Goal: Information Seeking & Learning: Learn about a topic

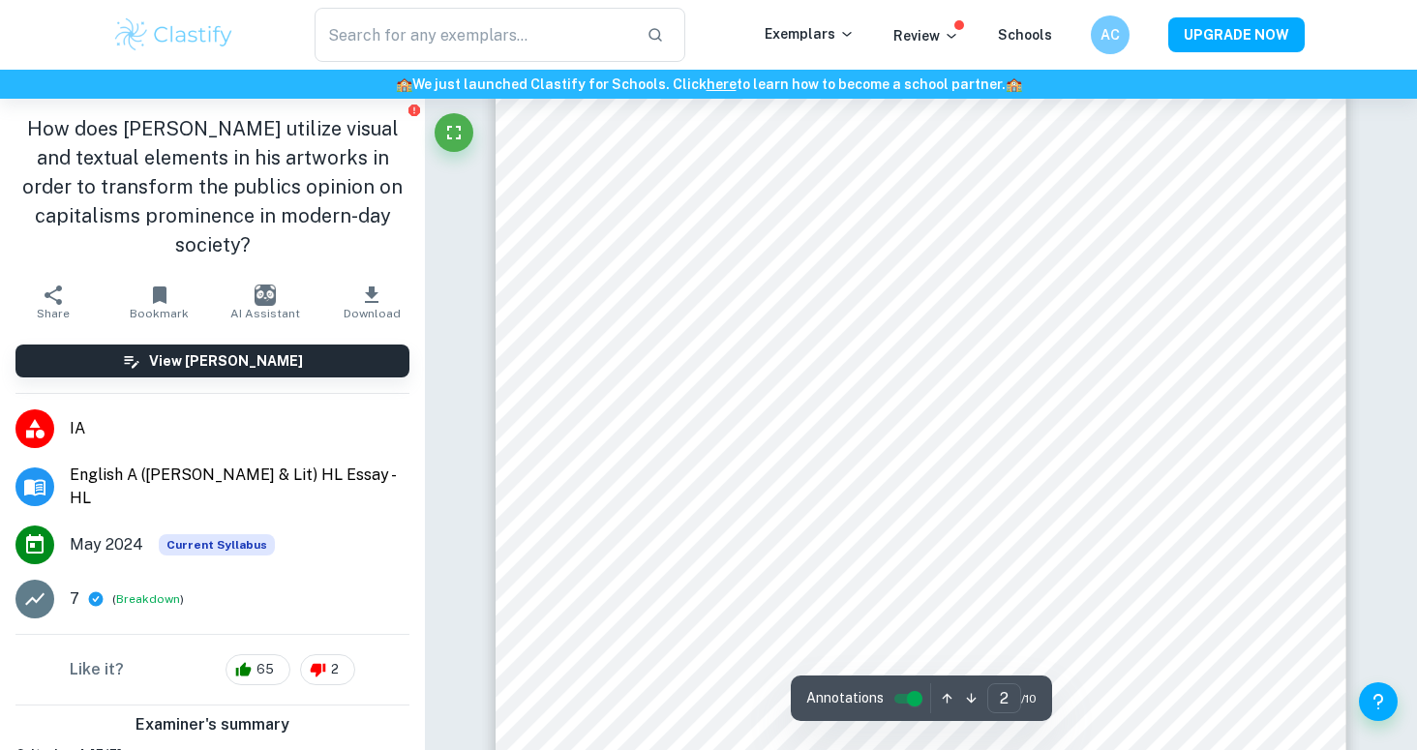
scroll to position [1453, 0]
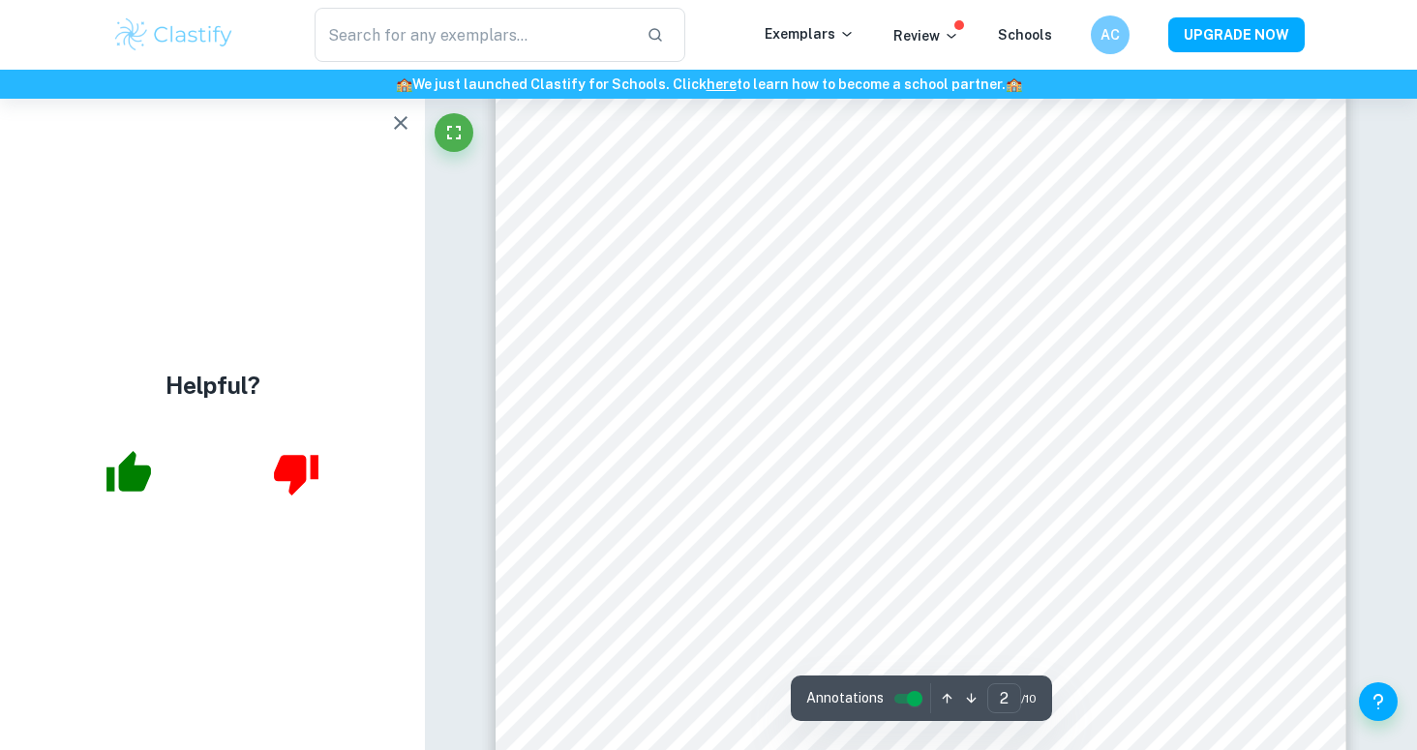
click at [411, 138] on button "button" at bounding box center [400, 123] width 39 height 39
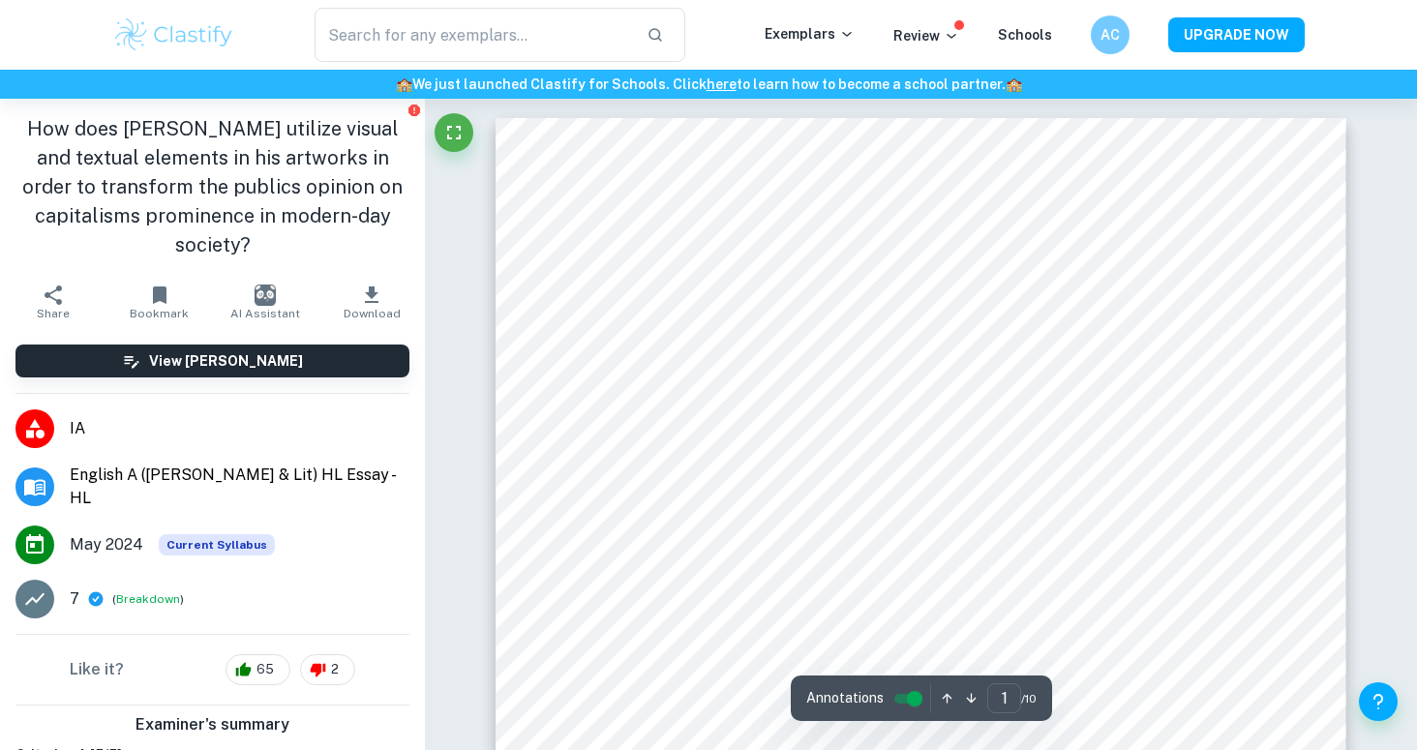
scroll to position [0, 0]
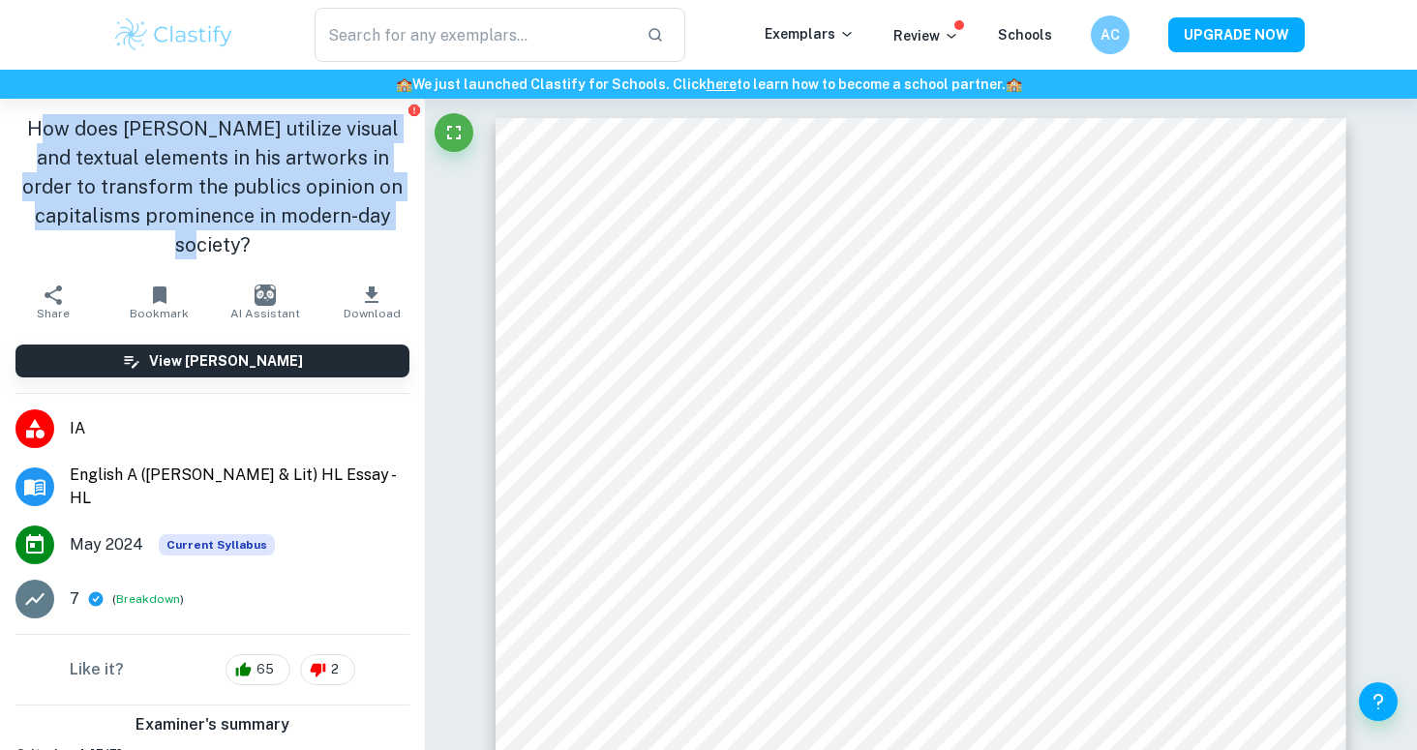
drag, startPoint x: 21, startPoint y: 123, endPoint x: 383, endPoint y: 249, distance: 383.3
click at [383, 249] on h1 "How does [PERSON_NAME] utilize visual and textual elements in his artworks in o…" at bounding box center [212, 186] width 394 height 145
copy h1 "How does [PERSON_NAME] utilize visual and textual elements in his artworks in o…"
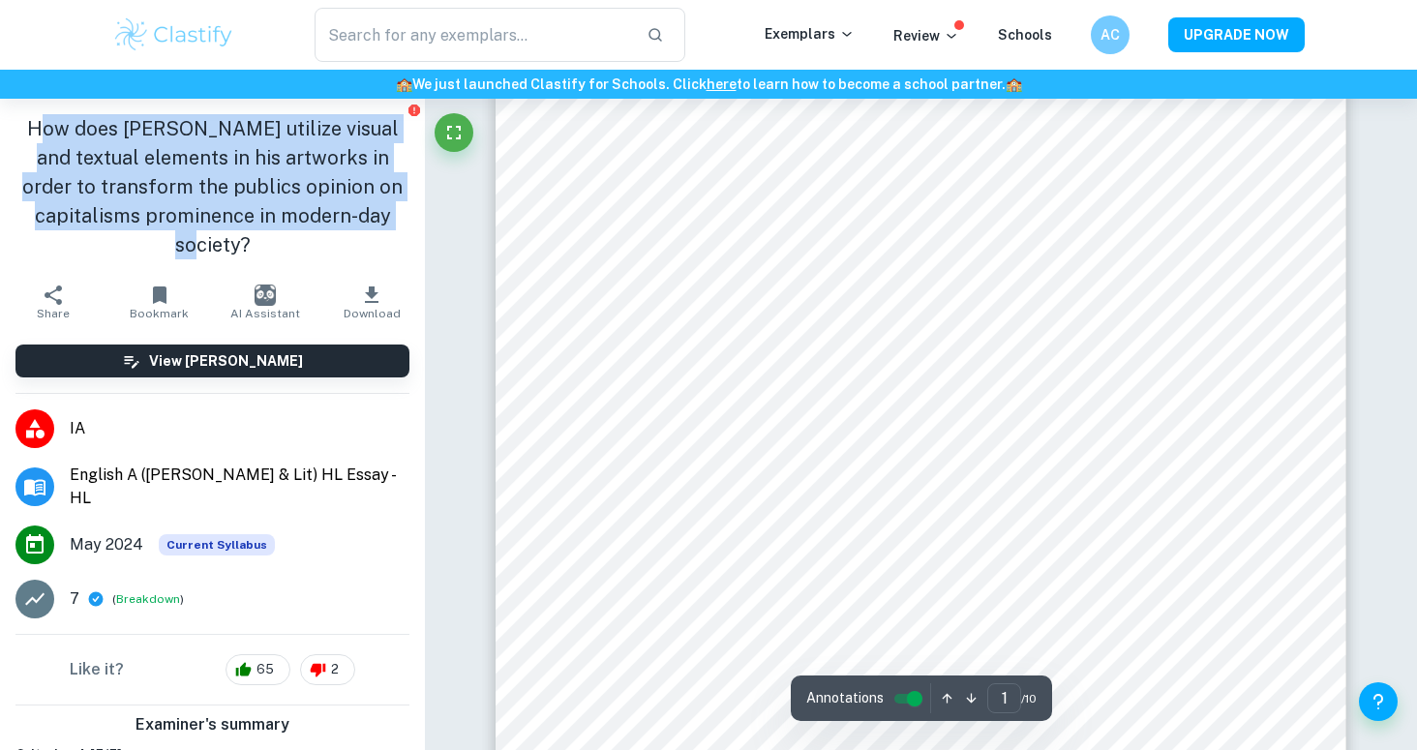
scroll to position [288, 0]
click at [134, 31] on img at bounding box center [173, 34] width 123 height 39
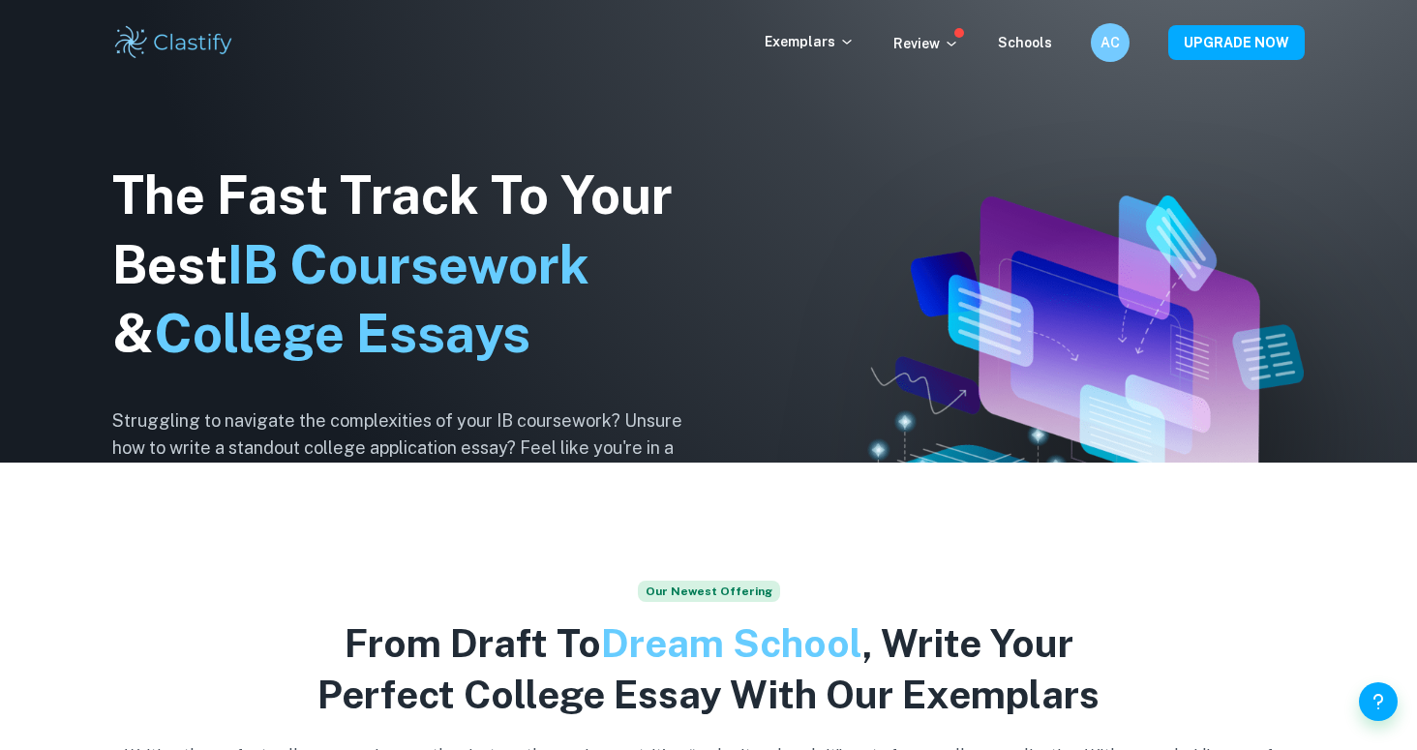
click at [136, 598] on div "The Fast Track To Your Best IB Coursework & College Essays Struggling to naviga…" at bounding box center [412, 376] width 600 height 662
click at [136, 575] on button "Explore IAs" at bounding box center [174, 566] width 125 height 46
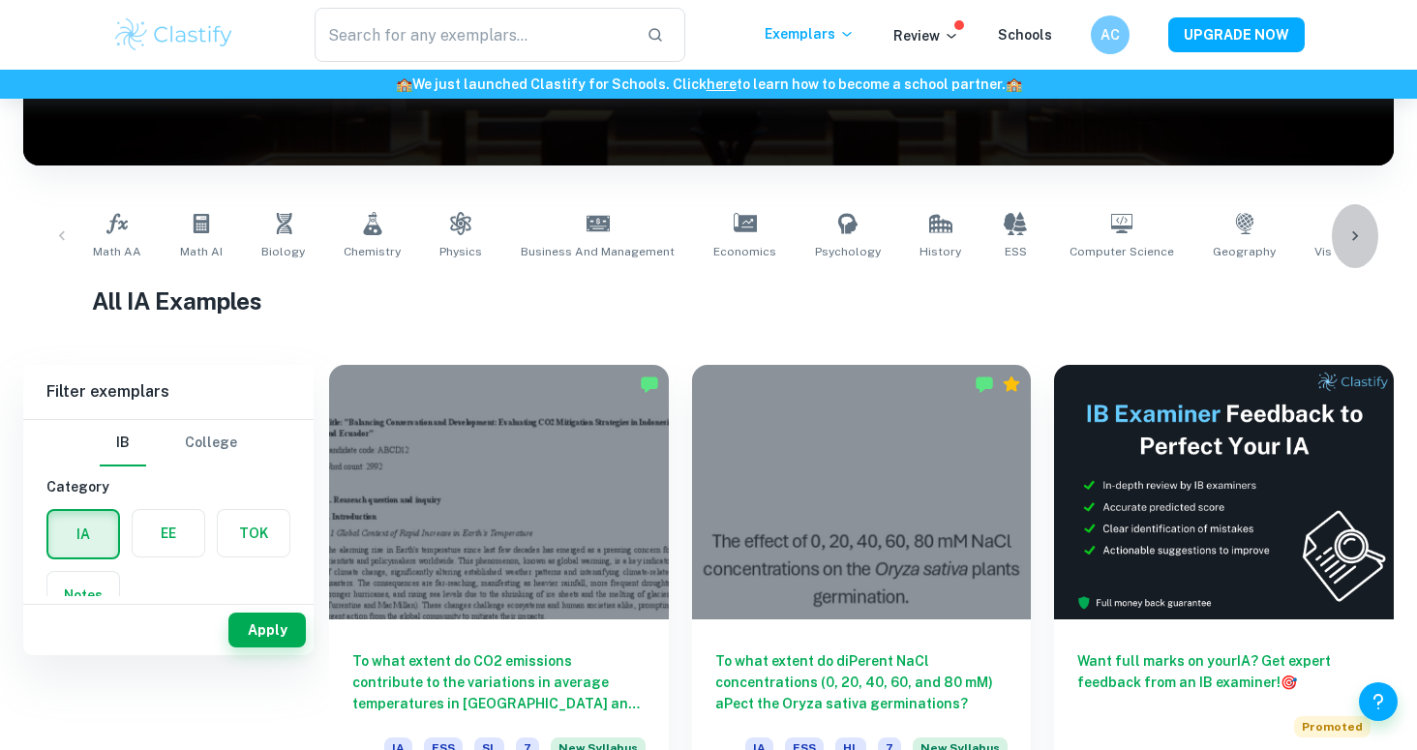
click at [1353, 241] on icon at bounding box center [1355, 236] width 6 height 10
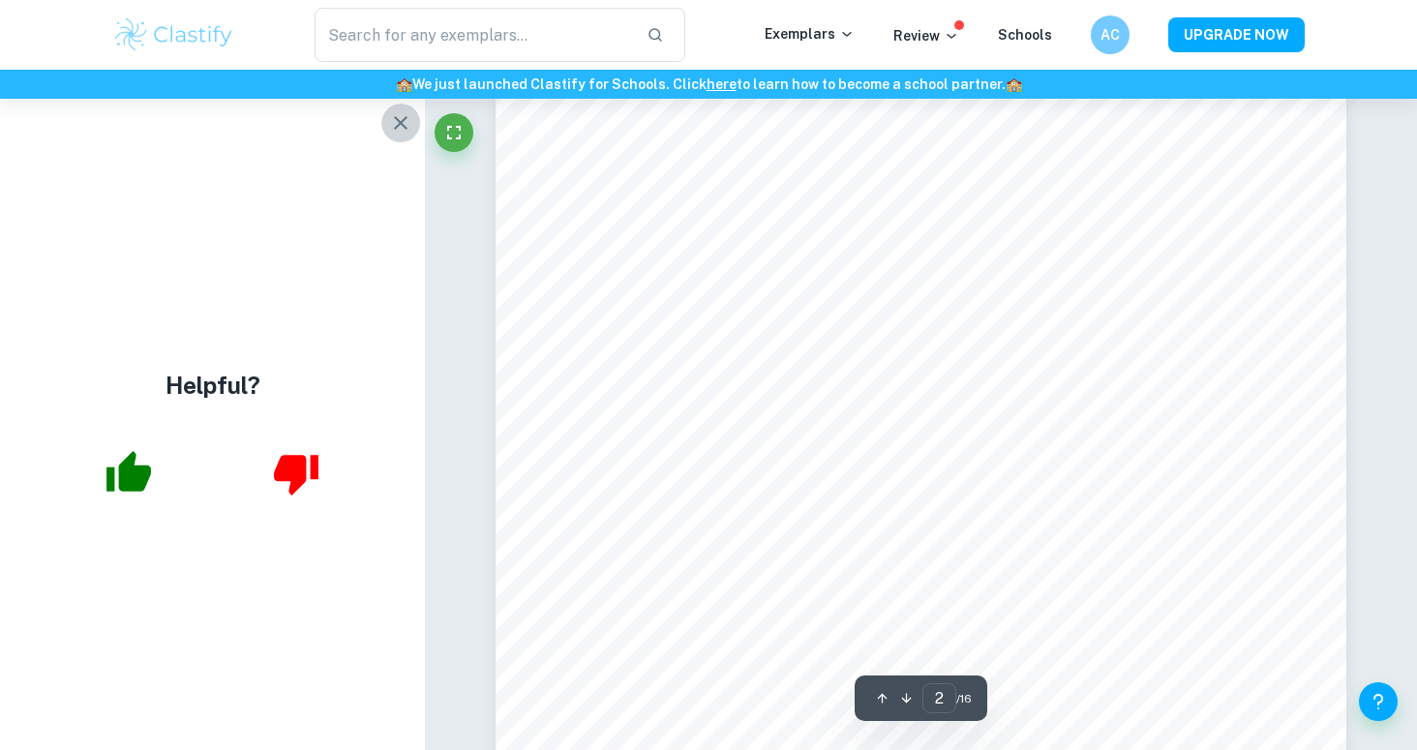
click at [406, 131] on icon "button" at bounding box center [400, 122] width 23 height 23
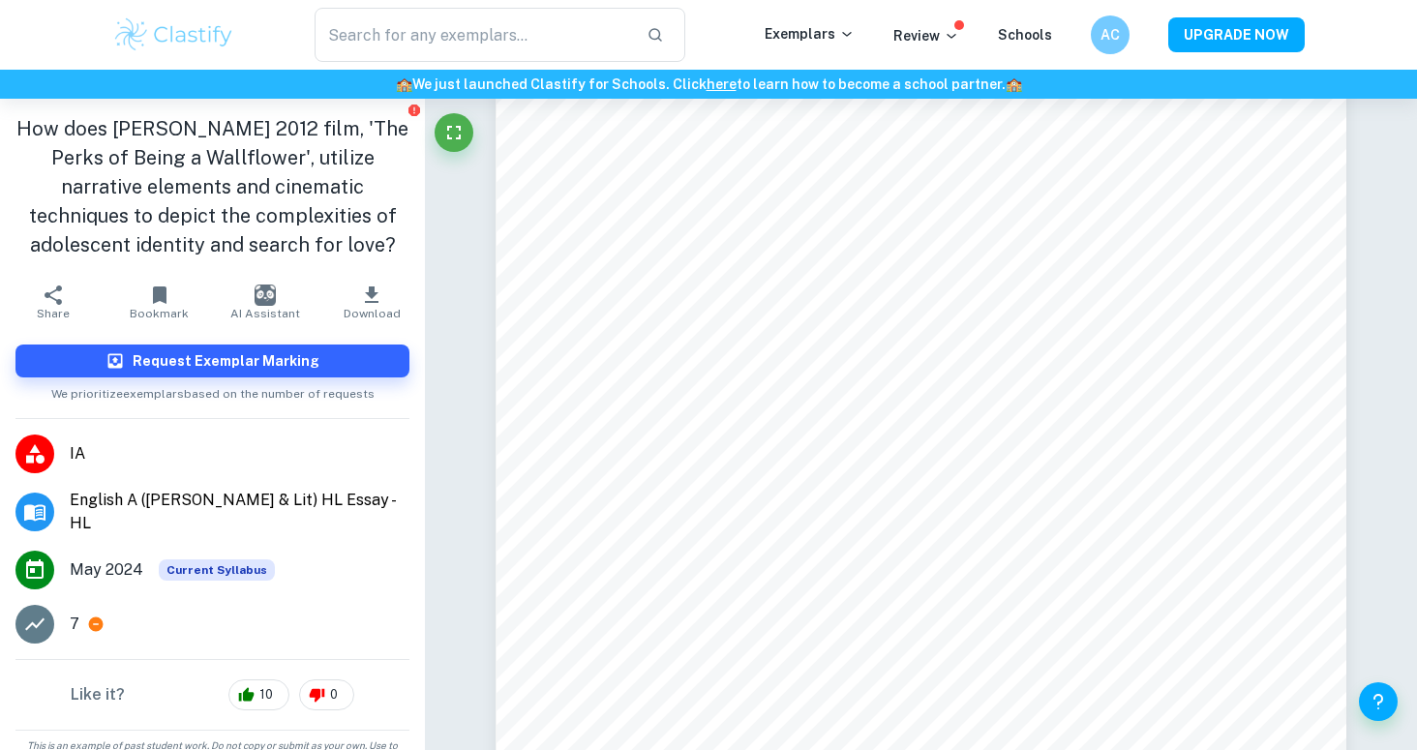
type input "8"
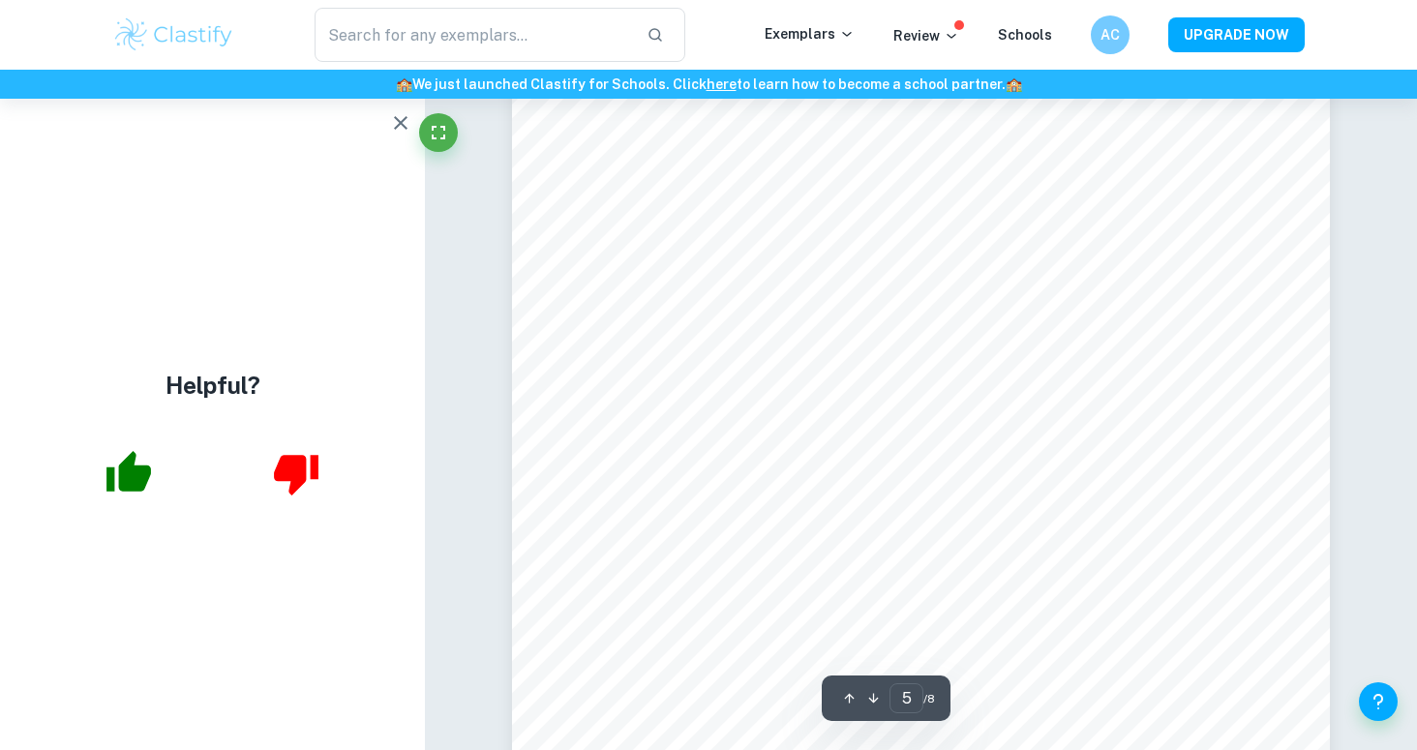
click at [395, 116] on icon "button" at bounding box center [401, 123] width 14 height 14
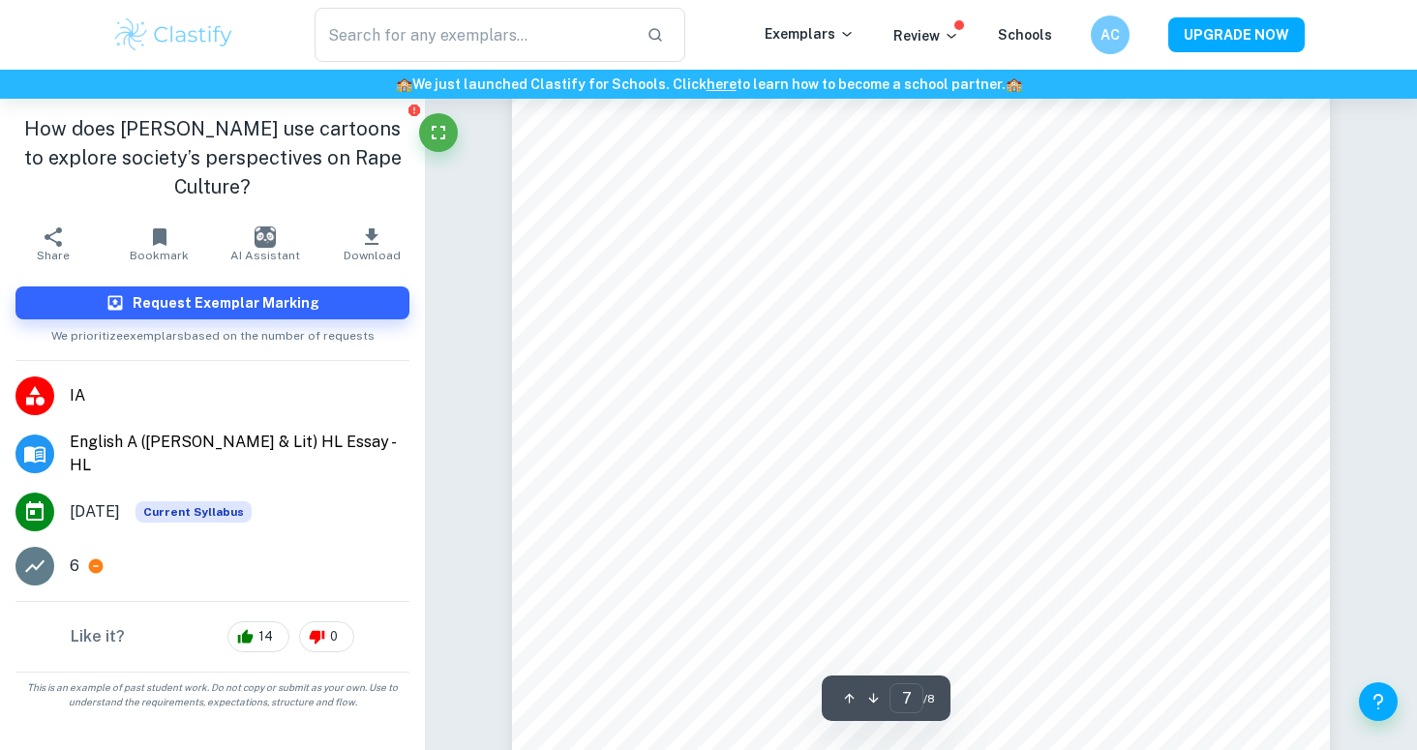
type input "8"
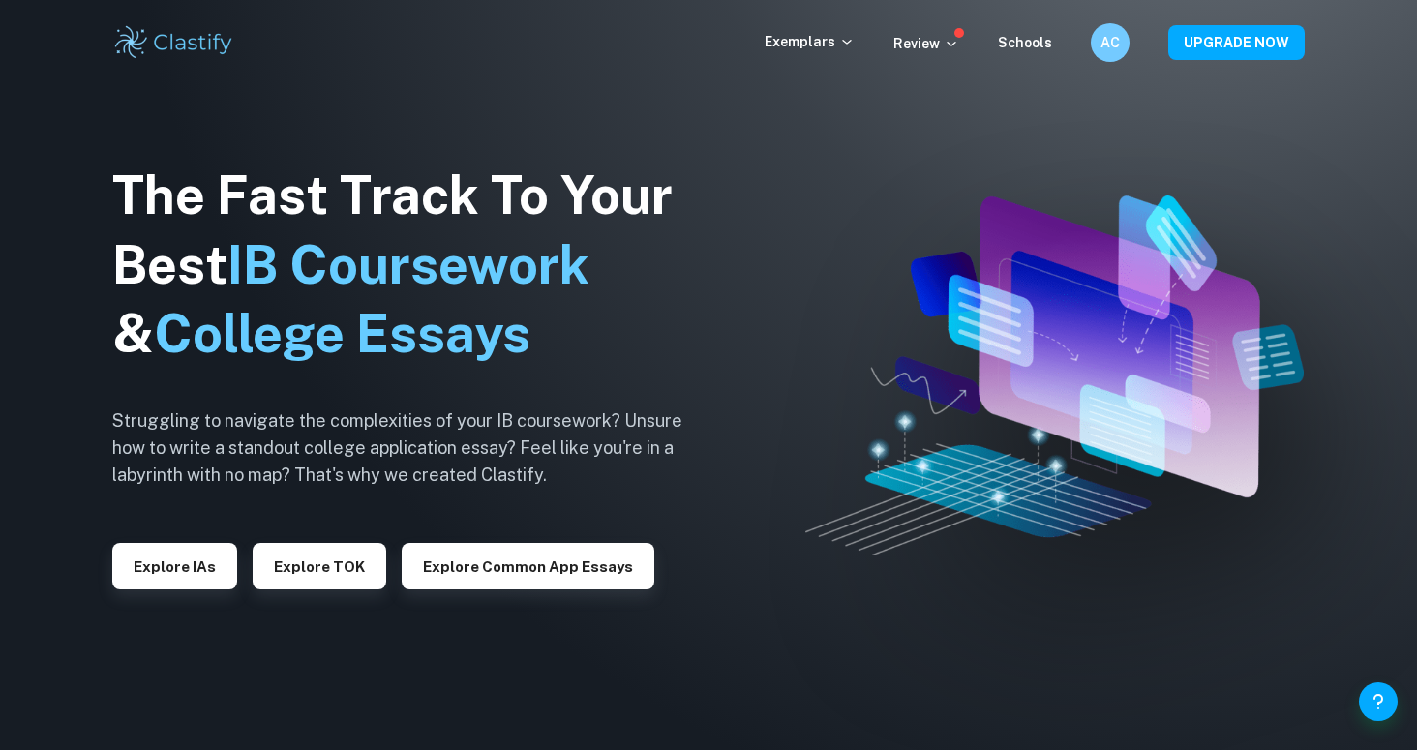
click at [782, 56] on div "Exemplars Review Schools AC UPGRADE NOW" at bounding box center [708, 42] width 1239 height 39
click at [784, 51] on p "Exemplars" at bounding box center [810, 41] width 90 height 21
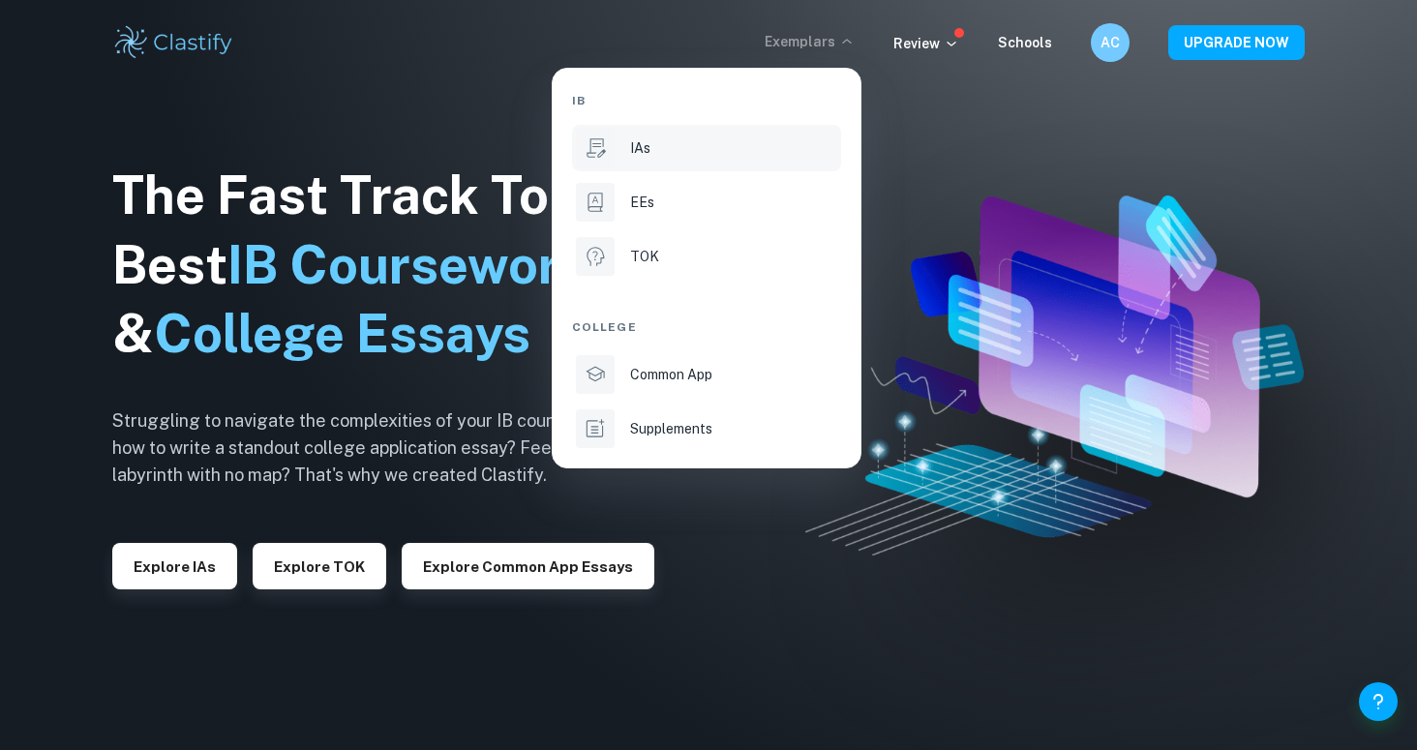
click at [656, 155] on div "IAs" at bounding box center [733, 147] width 207 height 21
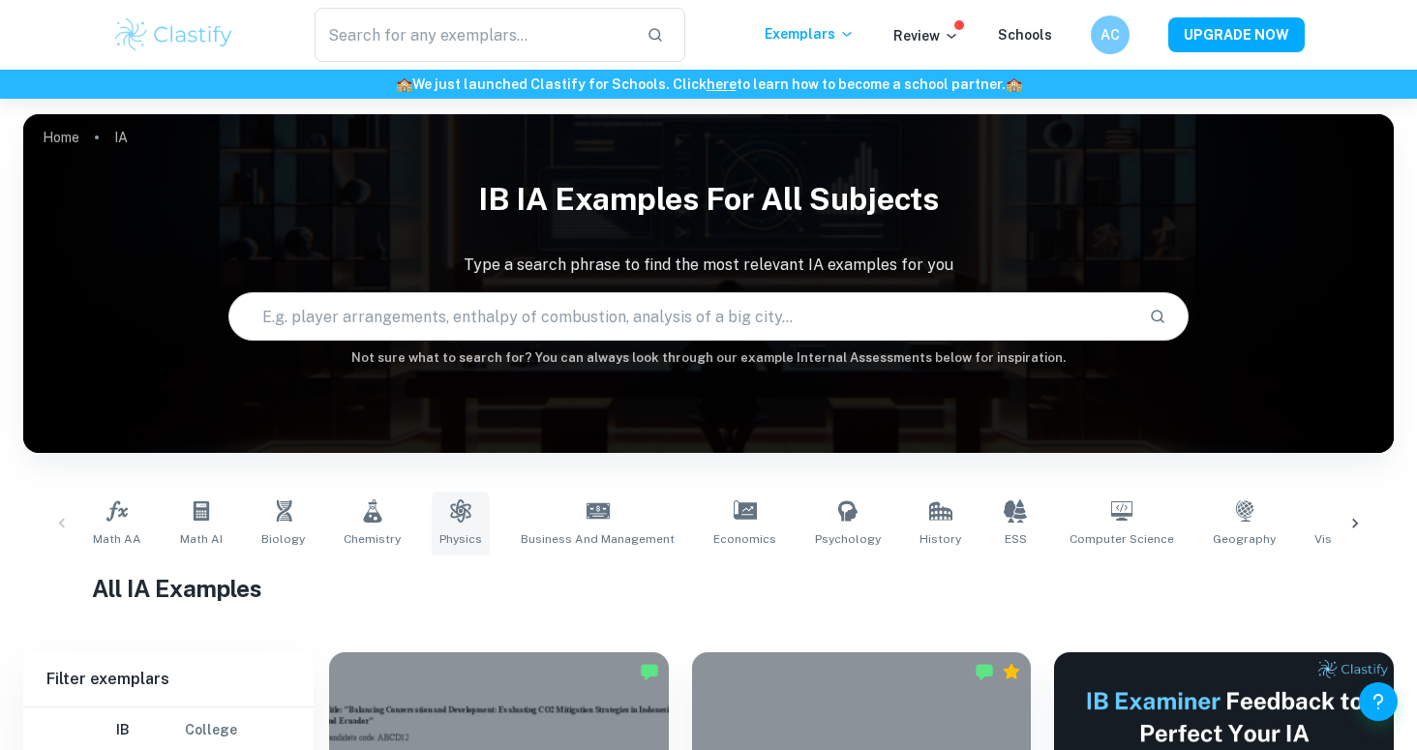
scroll to position [99, 0]
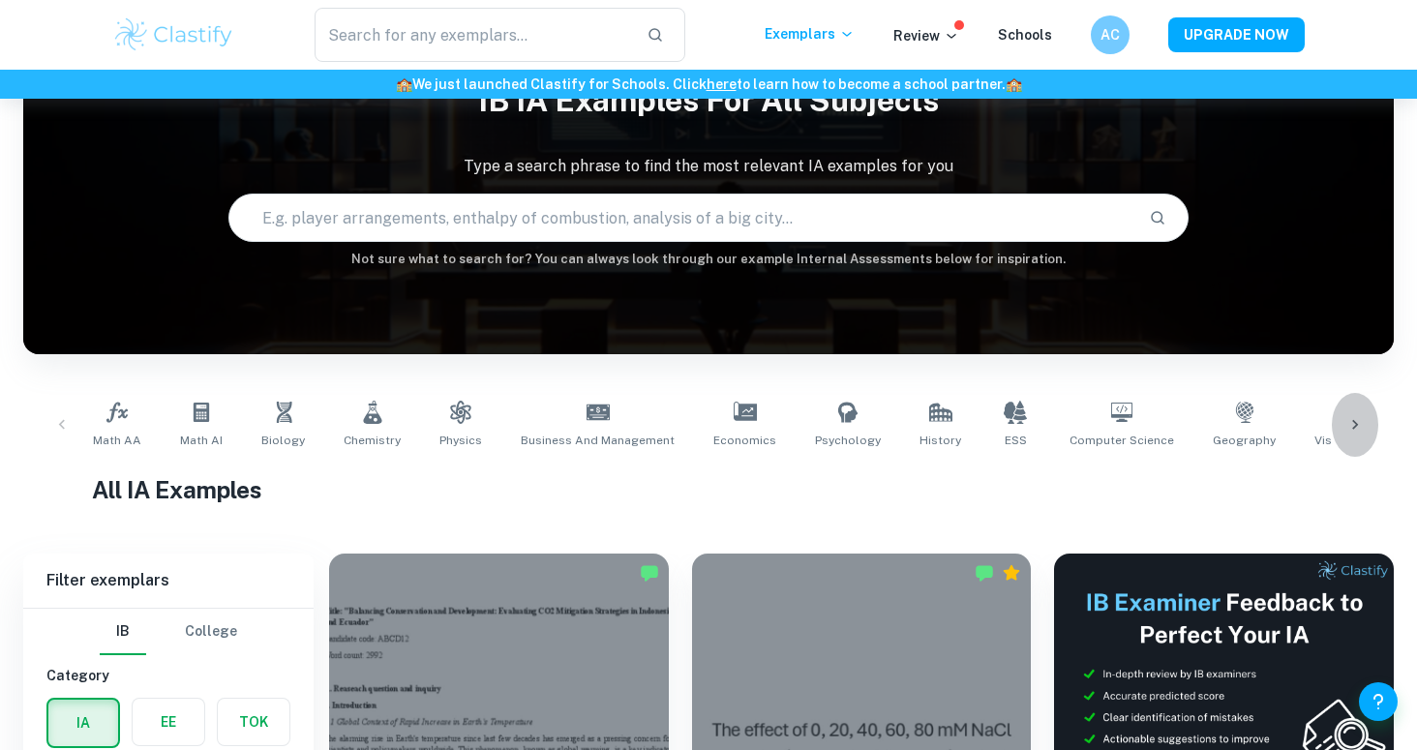
click at [1359, 427] on icon at bounding box center [1355, 424] width 19 height 19
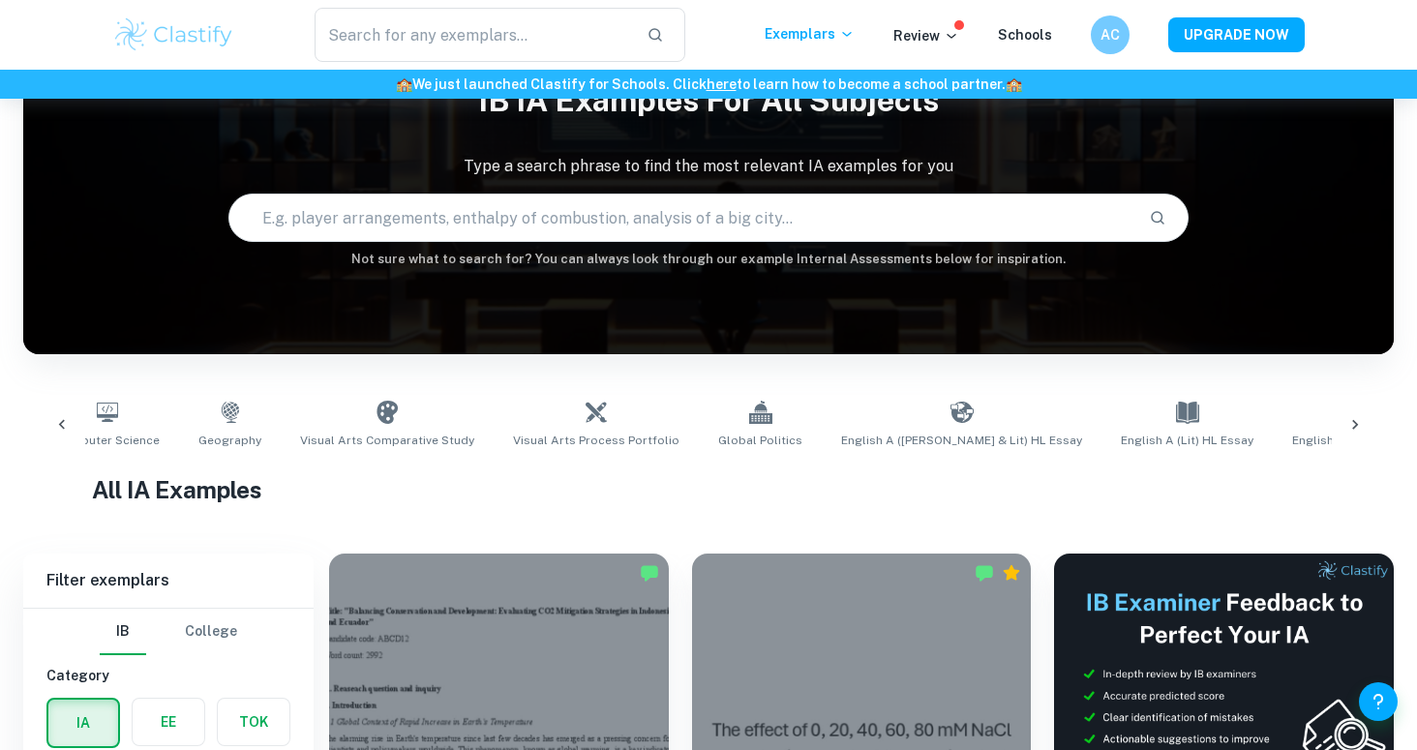
scroll to position [0, 1088]
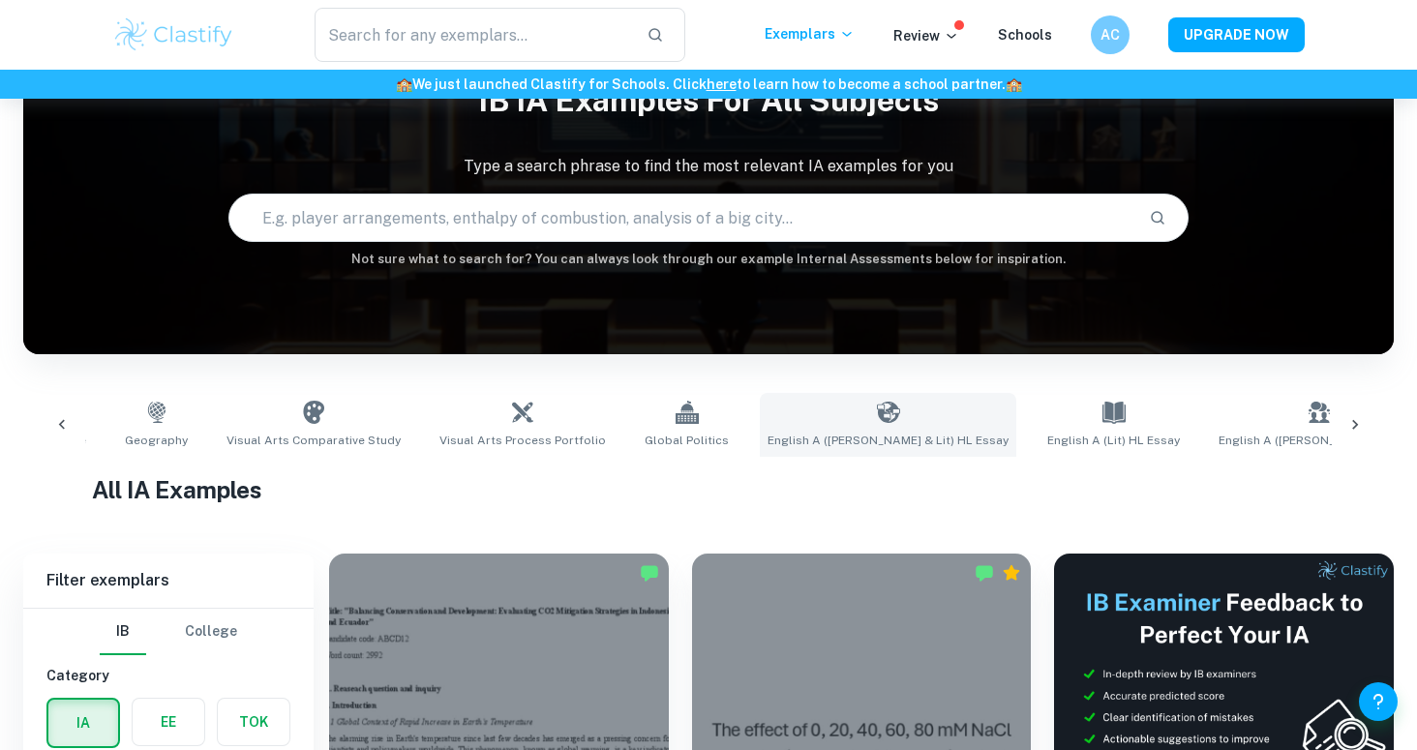
click at [803, 405] on link "English A ([PERSON_NAME] & Lit) HL Essay" at bounding box center [888, 425] width 257 height 64
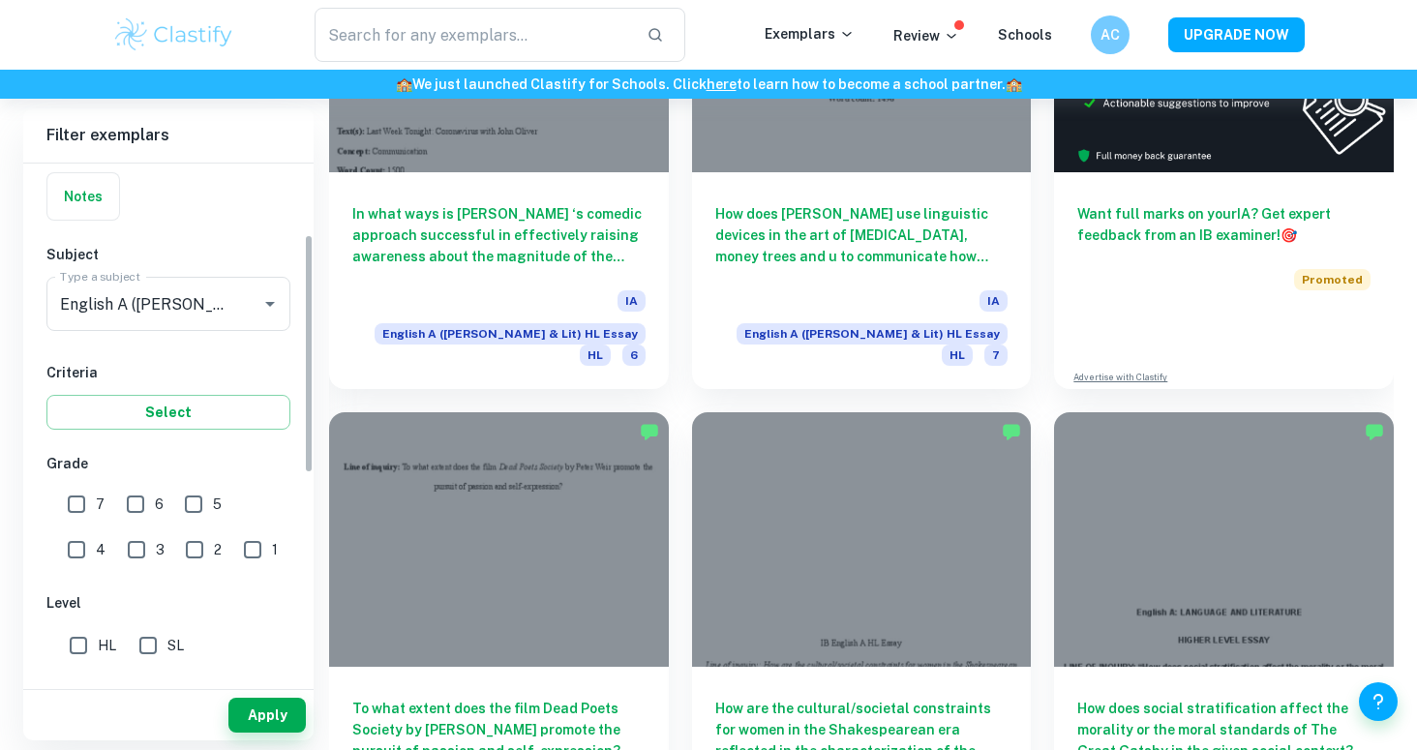
scroll to position [152, 0]
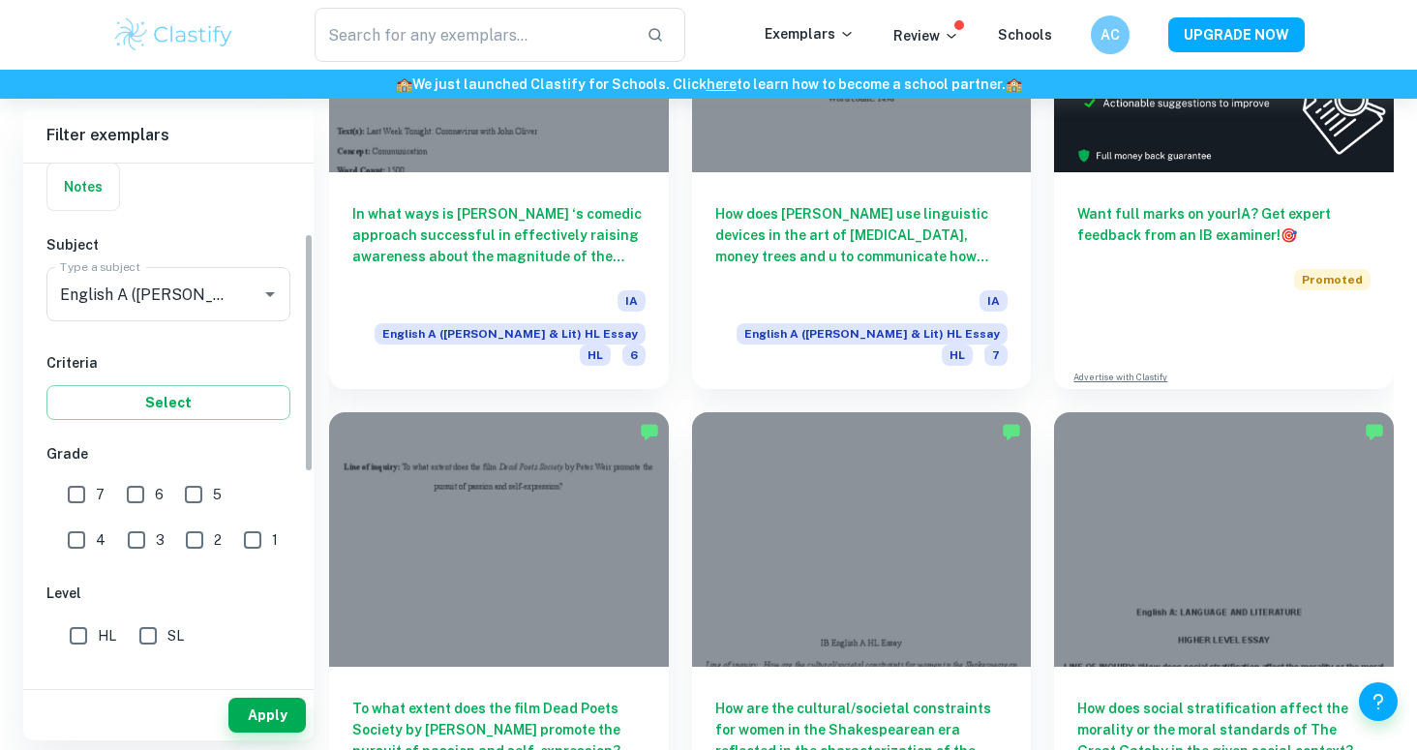
click at [233, 530] on input "1" at bounding box center [252, 540] width 39 height 39
checkbox input "true"
click at [257, 698] on button "Apply" at bounding box center [266, 715] width 77 height 35
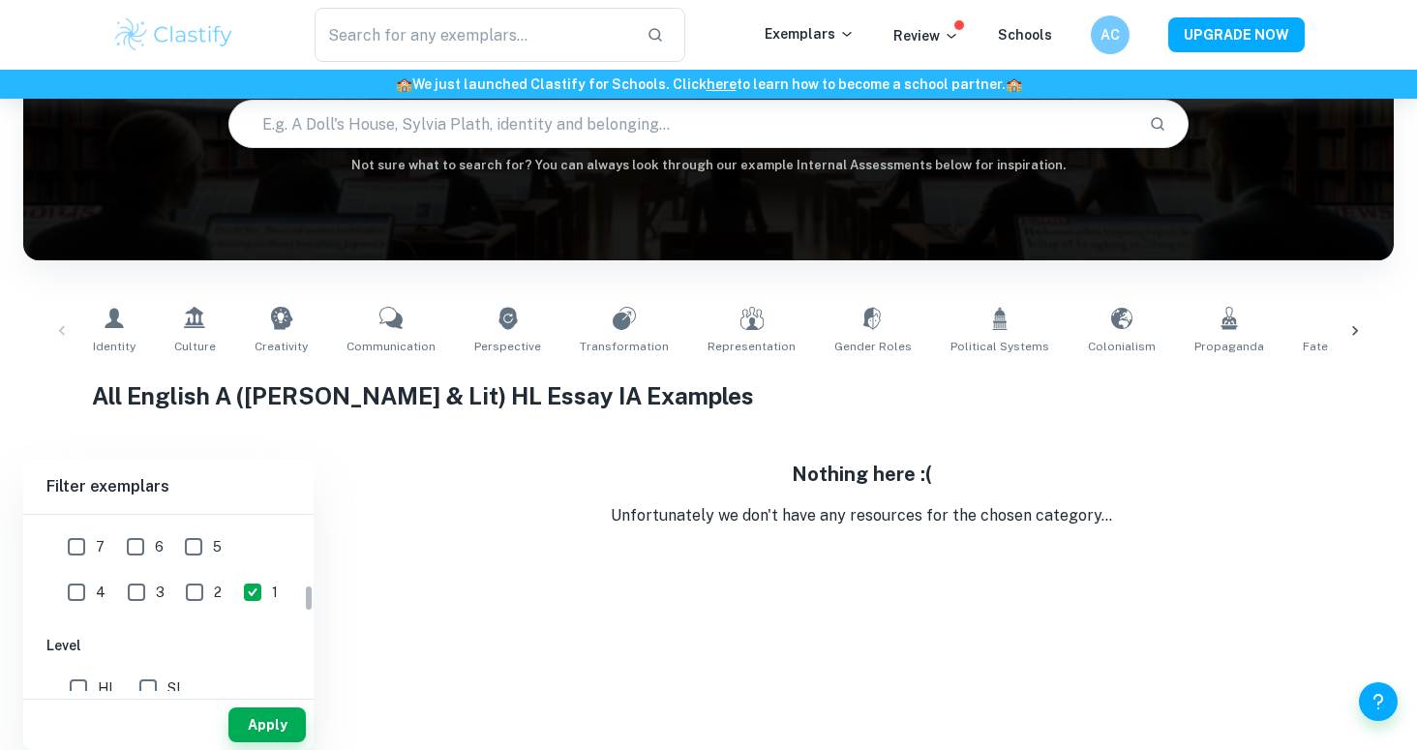
scroll to position [446, 0]
click at [175, 598] on input "2" at bounding box center [194, 597] width 39 height 39
checkbox input "true"
click at [156, 598] on span "3" at bounding box center [160, 597] width 9 height 21
click at [117, 598] on input "3" at bounding box center [136, 597] width 39 height 39
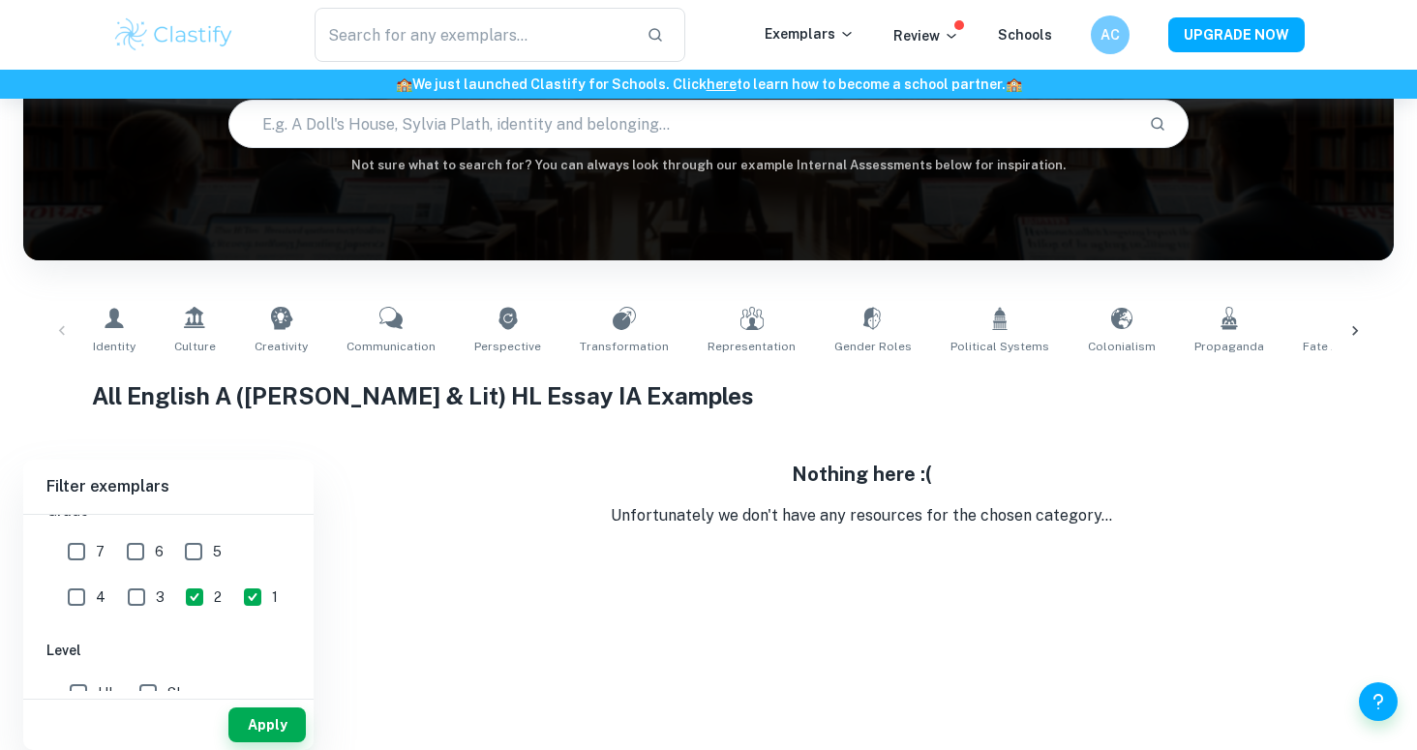
checkbox input "true"
click at [273, 723] on button "Apply" at bounding box center [266, 725] width 77 height 35
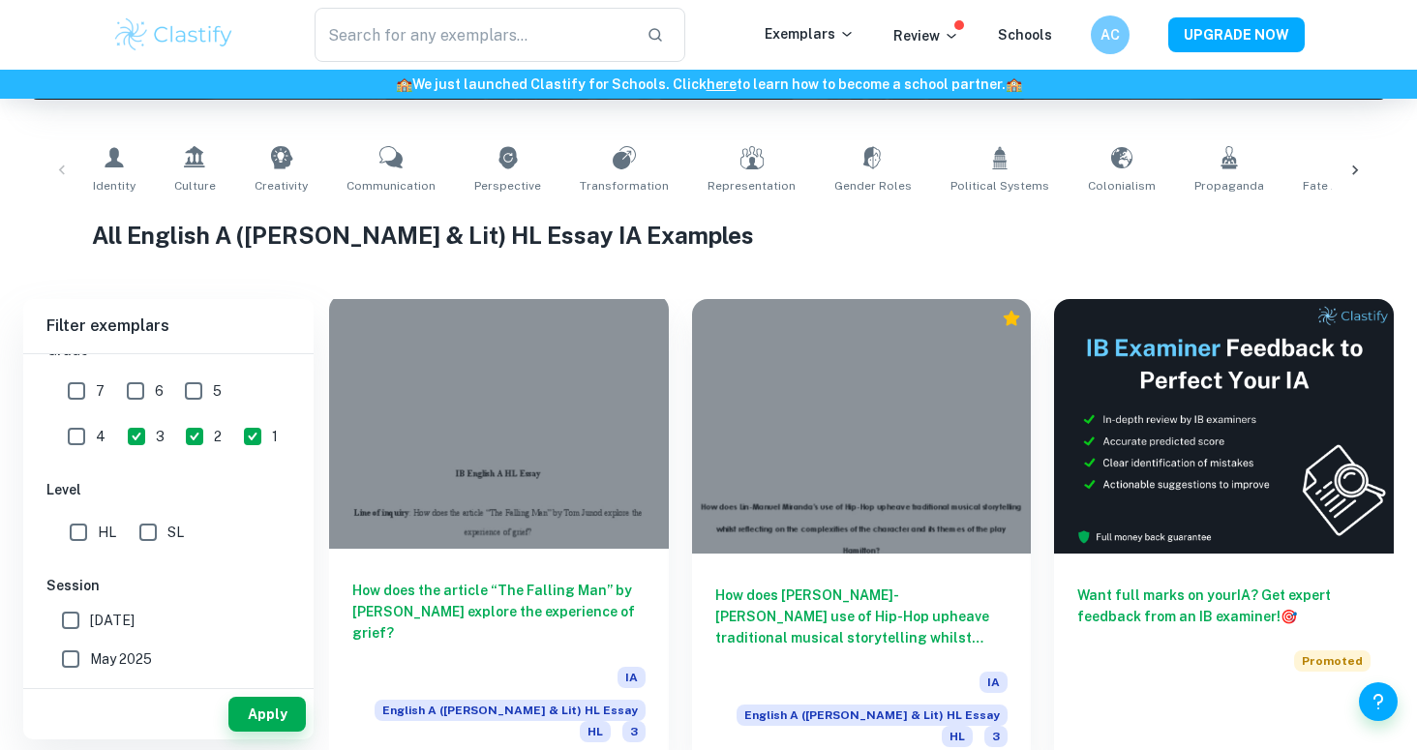
scroll to position [352, 0]
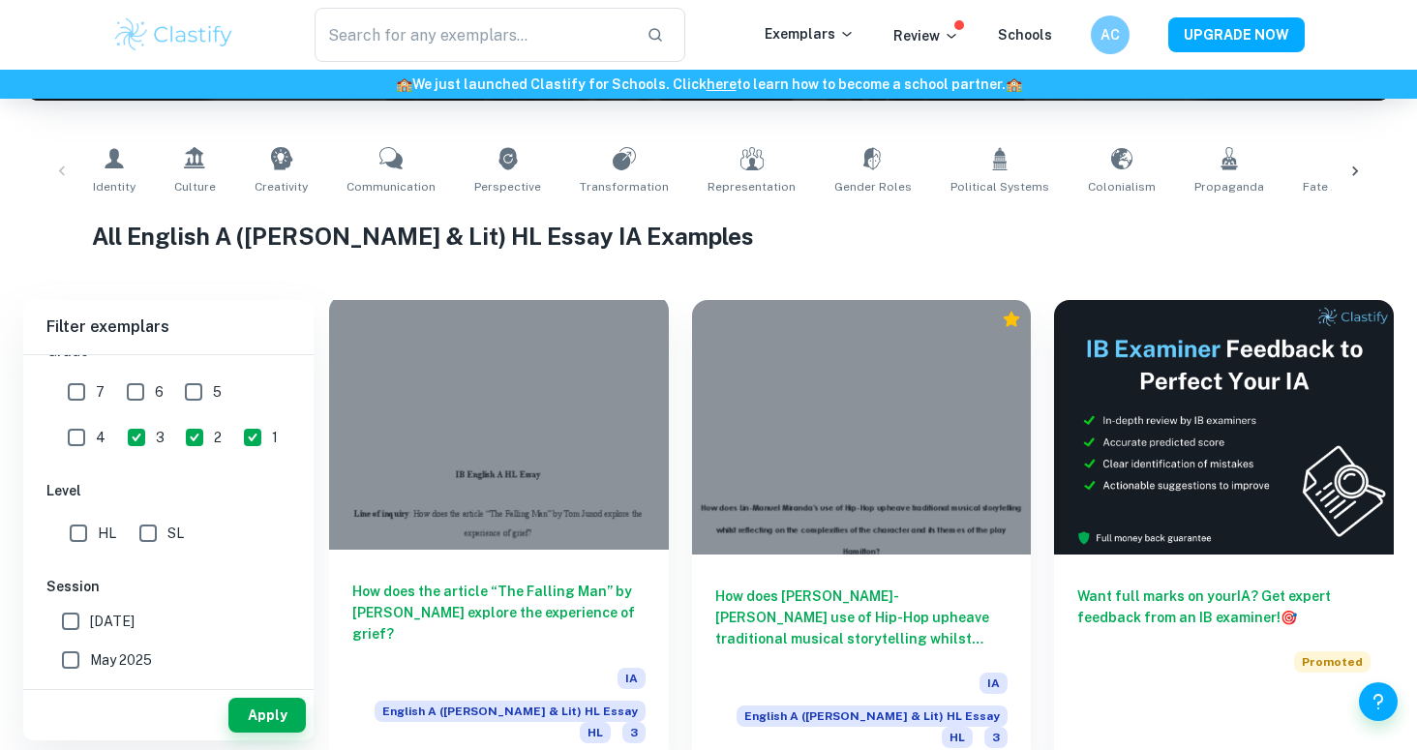
click at [595, 616] on h6 "How does the article “The Falling Man” by [PERSON_NAME] explore the experience …" at bounding box center [498, 613] width 293 height 64
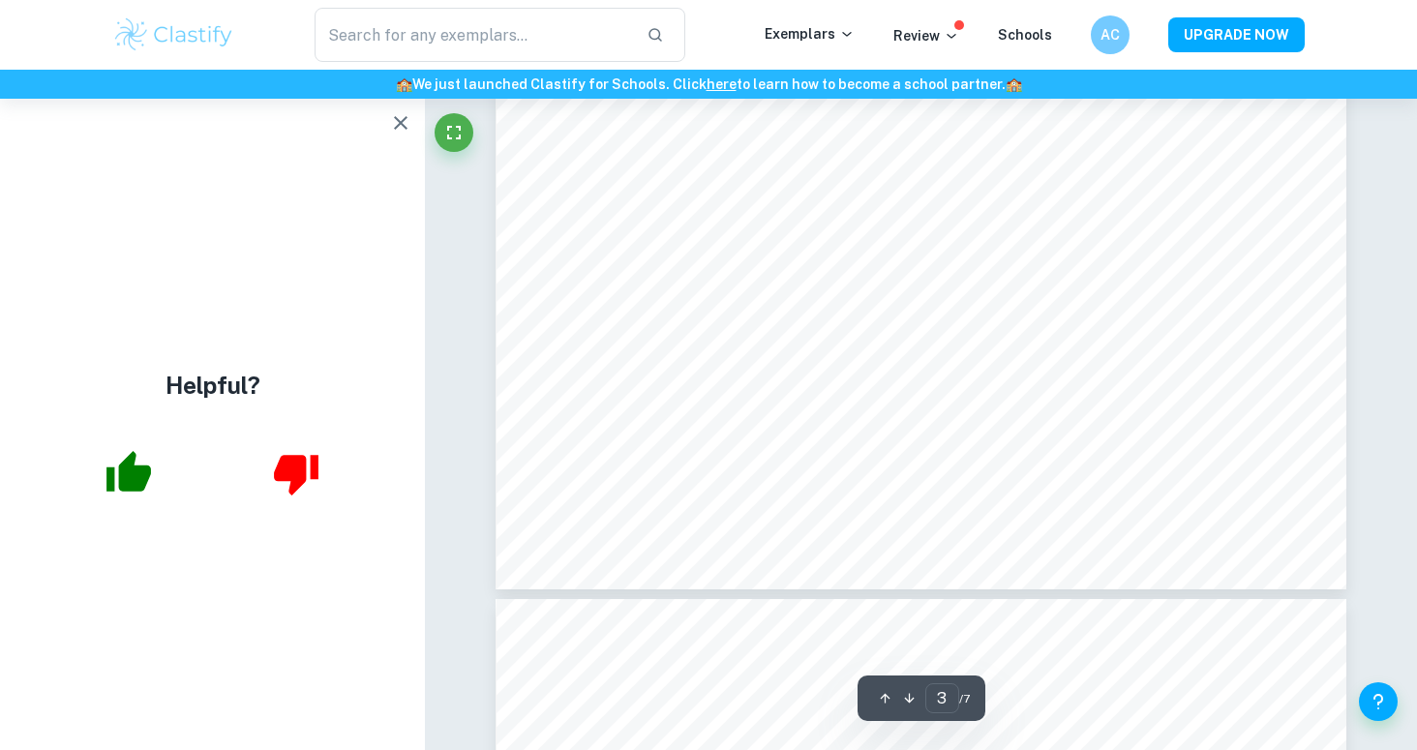
scroll to position [3408, 0]
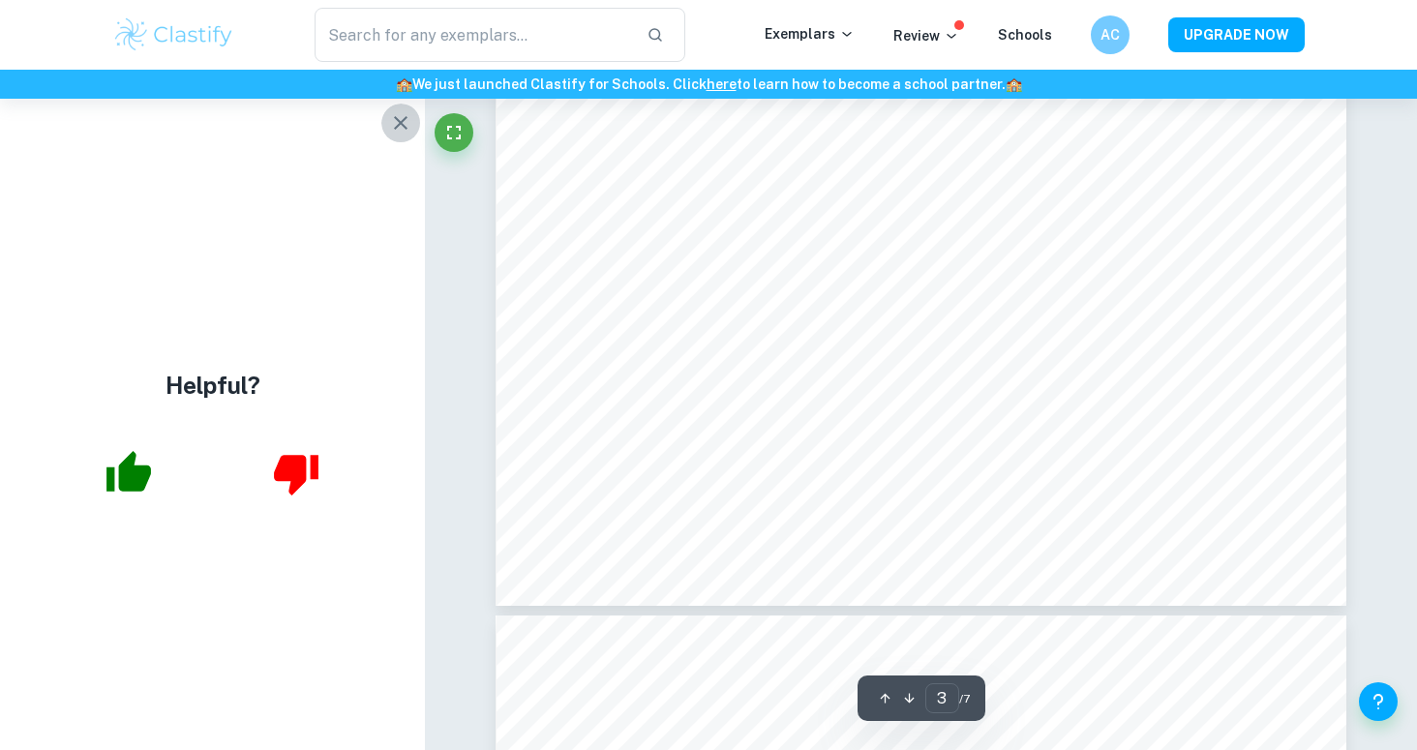
click at [401, 114] on icon "button" at bounding box center [400, 122] width 23 height 23
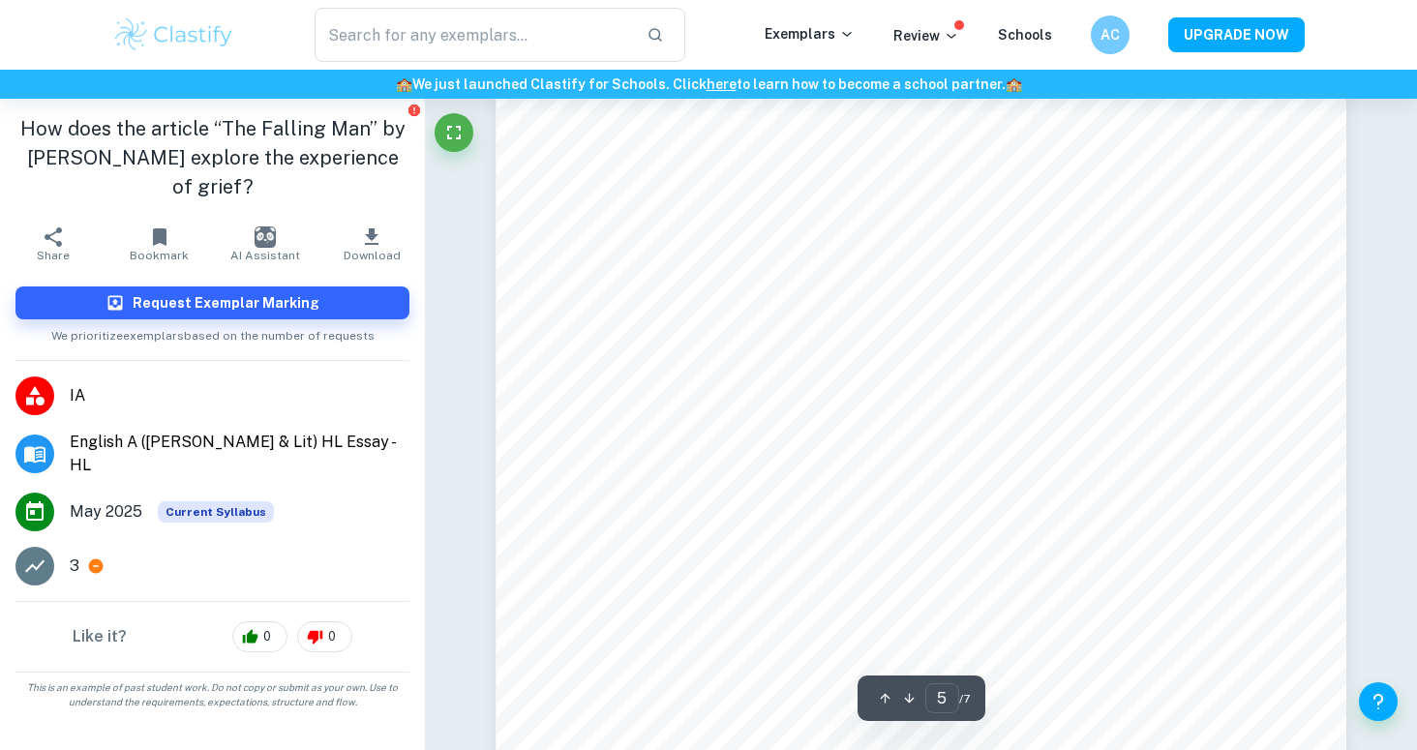
scroll to position [5665, 0]
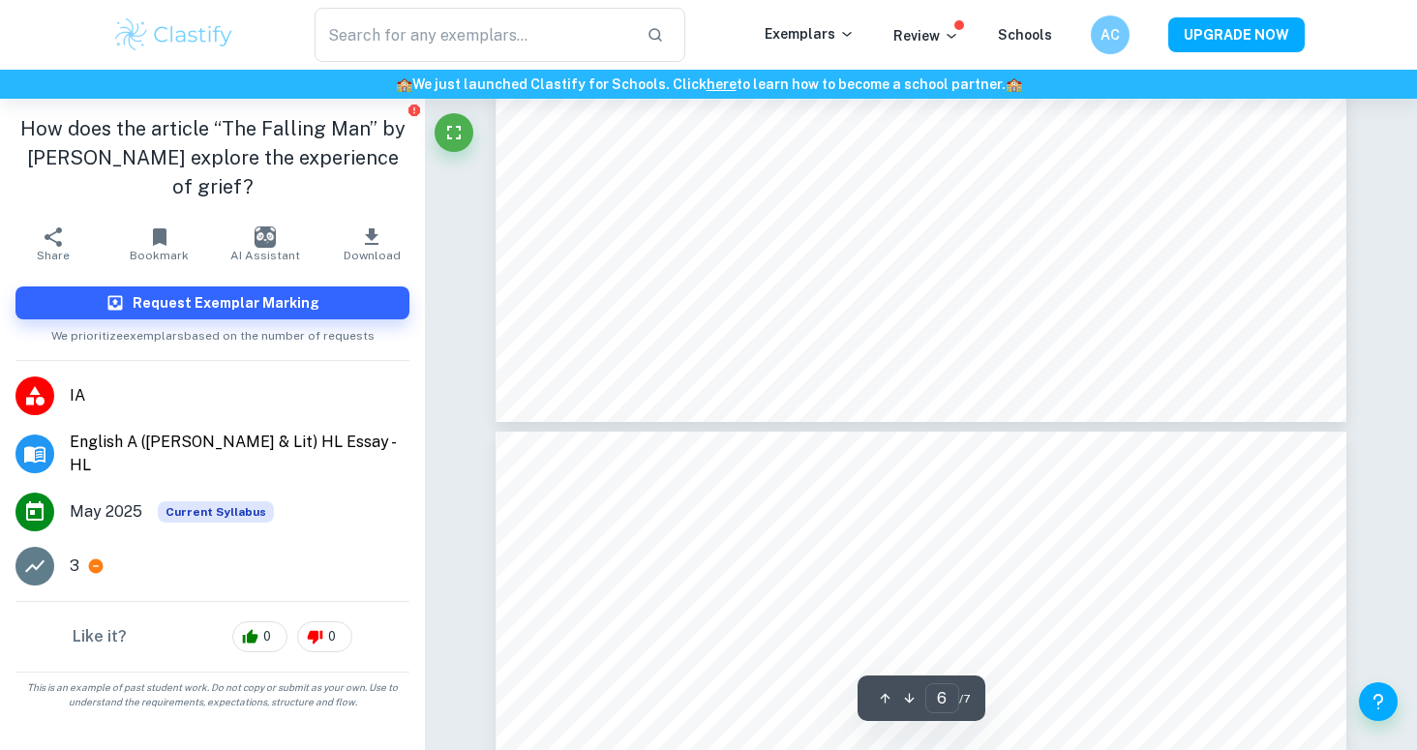
type input "7"
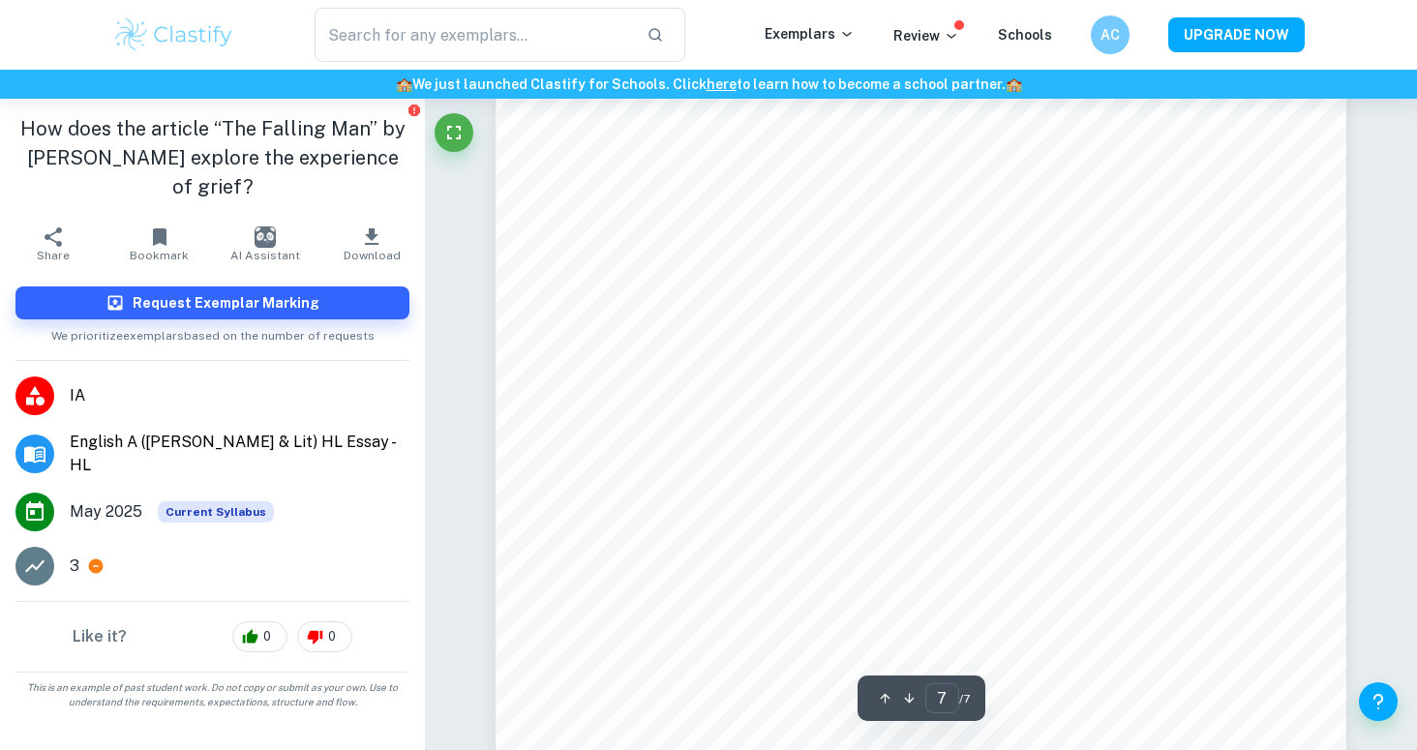
scroll to position [7959, 0]
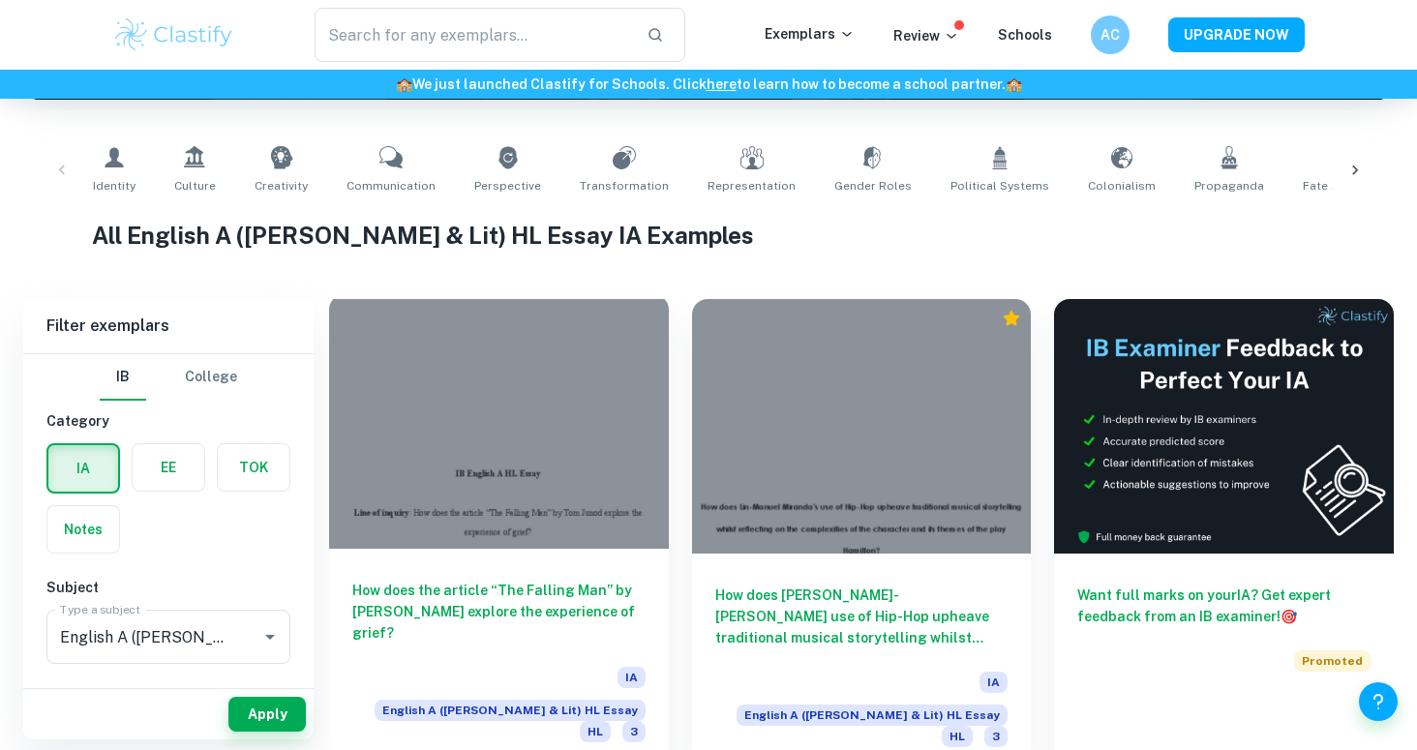
scroll to position [352, 0]
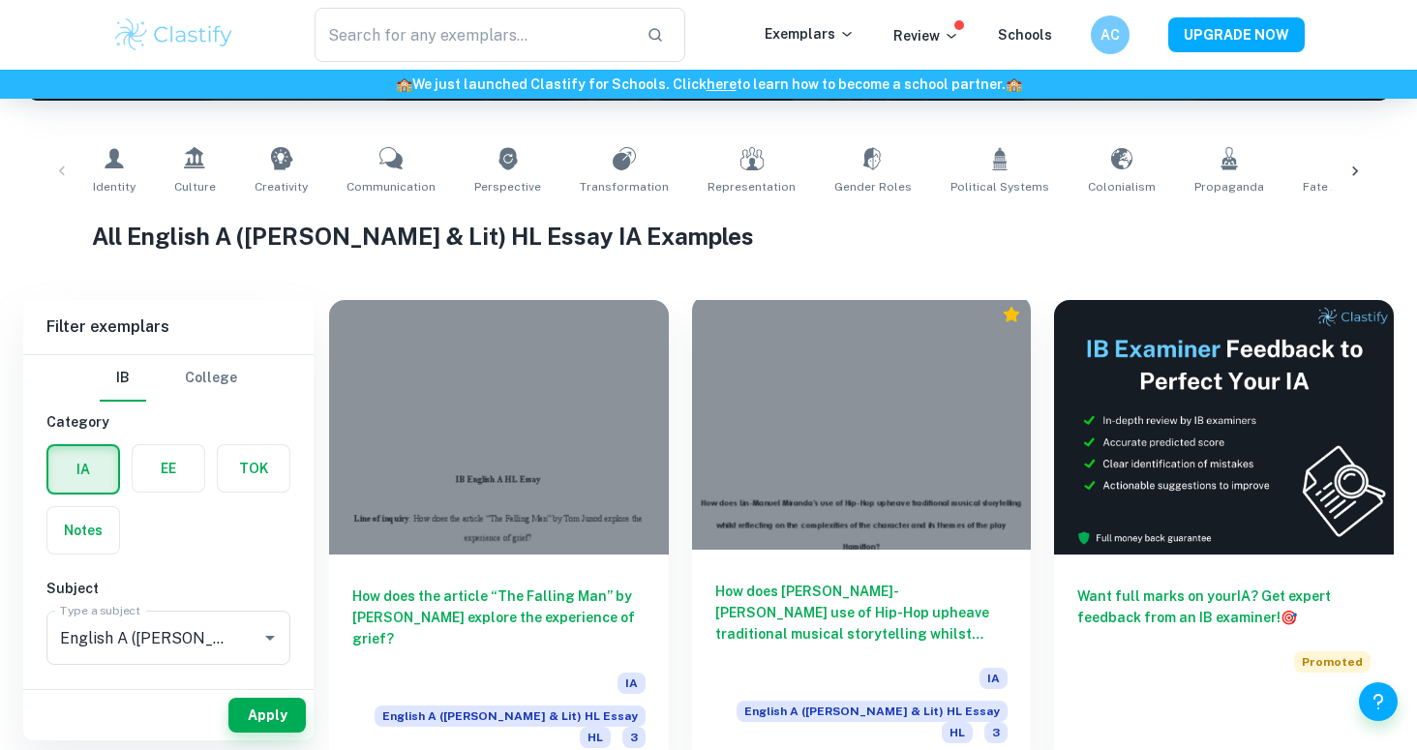
click at [783, 604] on h6 "How does [PERSON_NAME]-[PERSON_NAME] use of Hip-Hop upheave traditional musical…" at bounding box center [861, 613] width 293 height 64
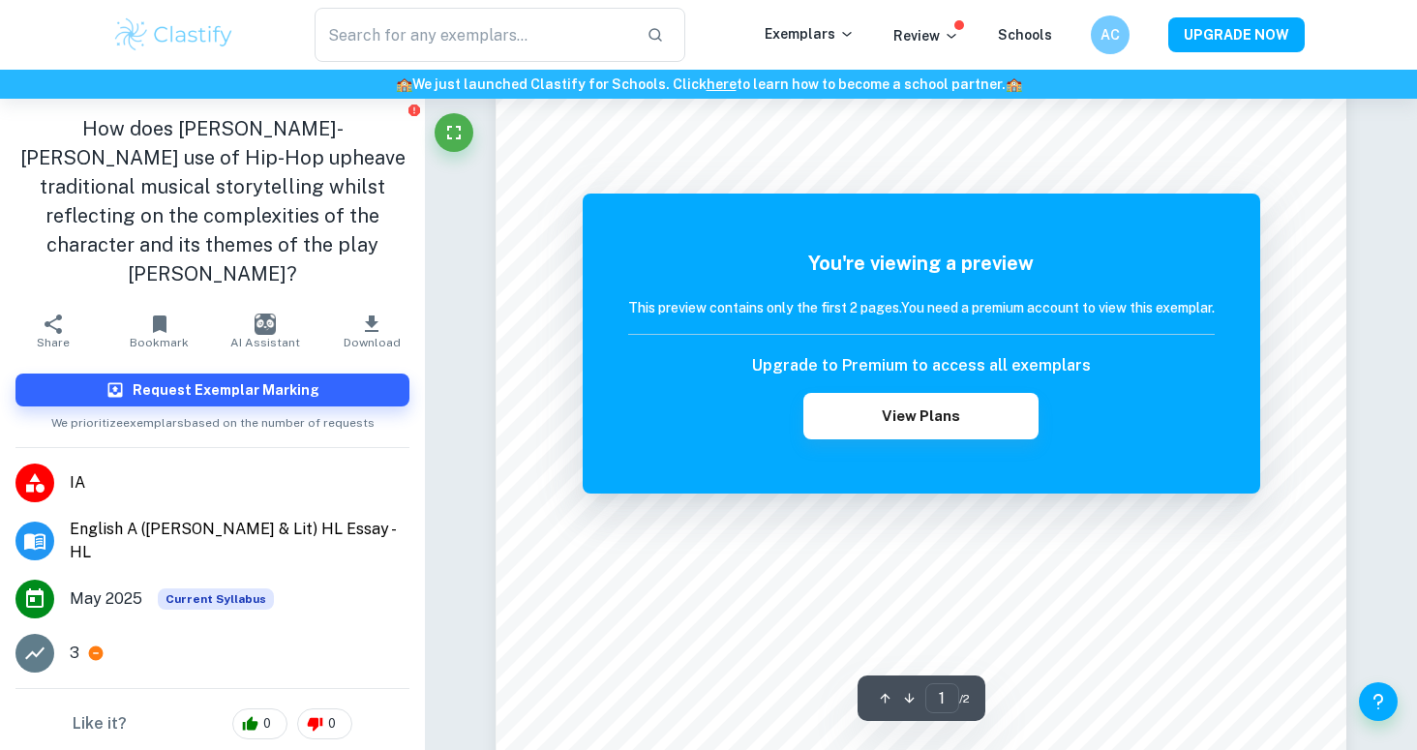
scroll to position [198, 0]
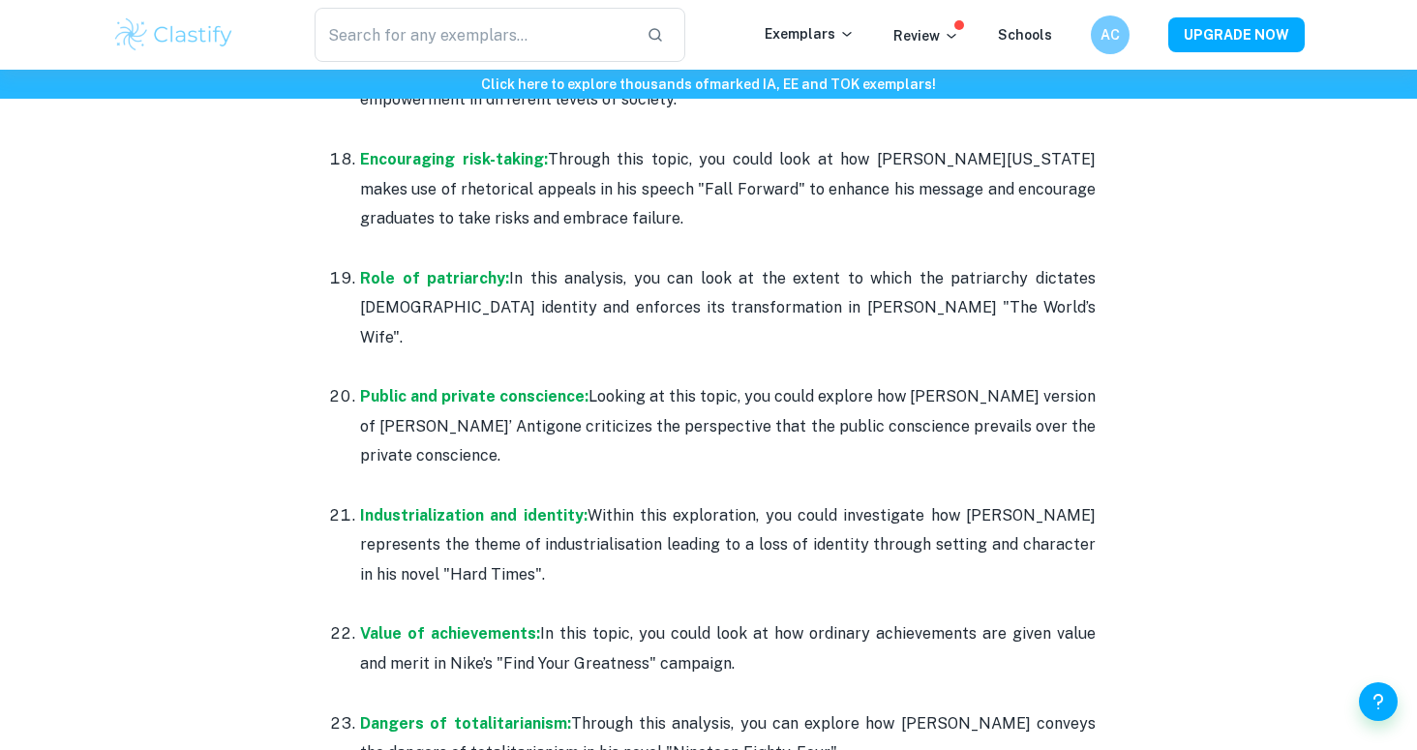
scroll to position [3150, 0]
